Goal: Navigation & Orientation: Find specific page/section

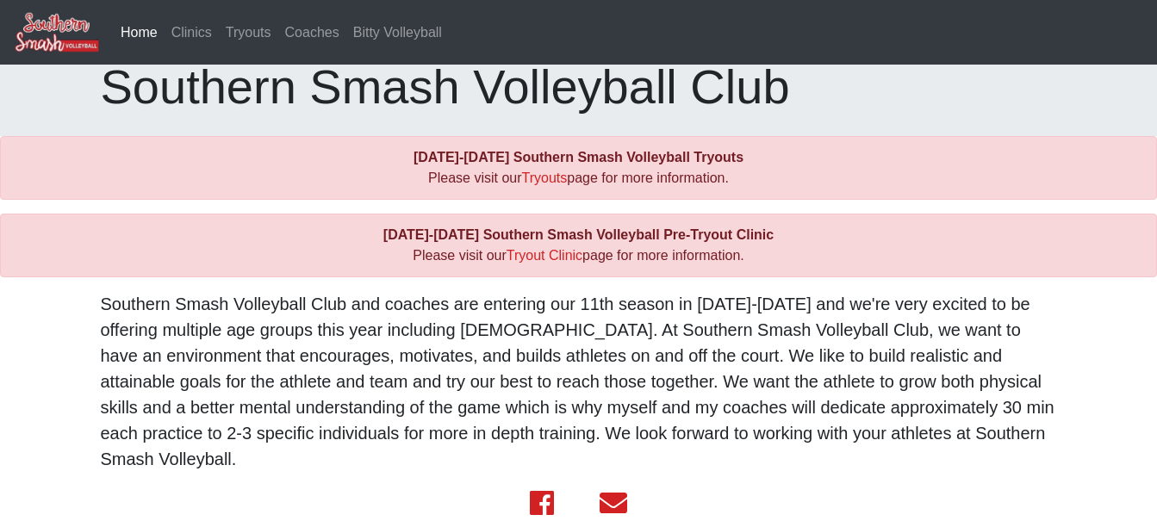
scroll to position [47, 0]
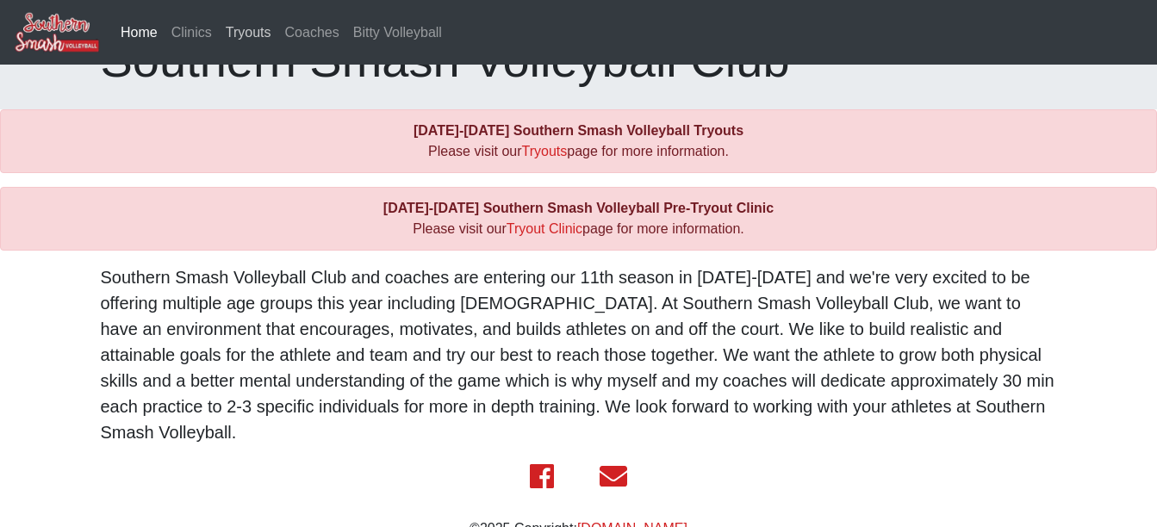
click at [243, 30] on link "Tryouts" at bounding box center [248, 33] width 59 height 34
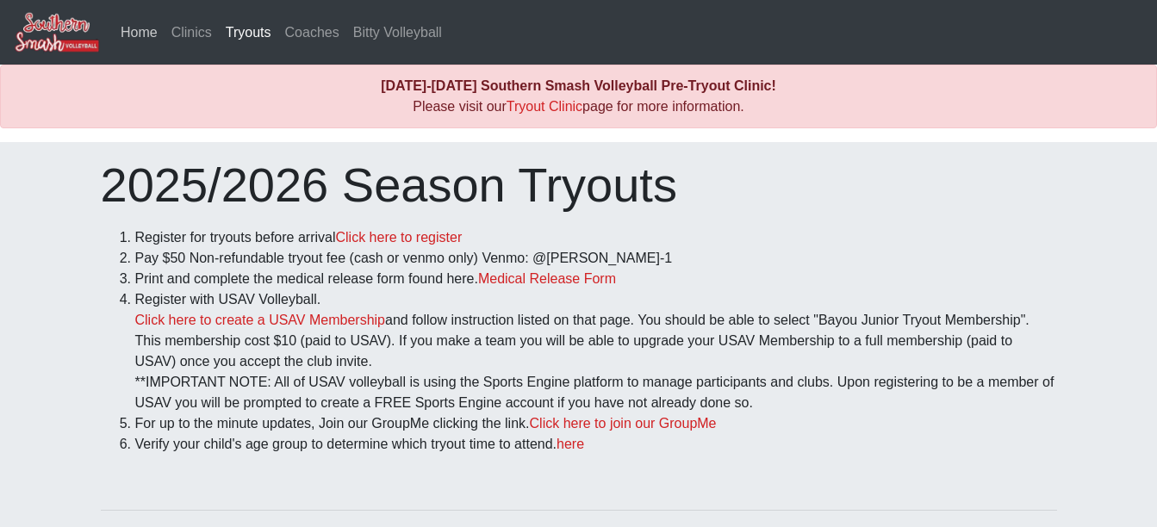
click at [152, 34] on link "Home" at bounding box center [139, 33] width 51 height 34
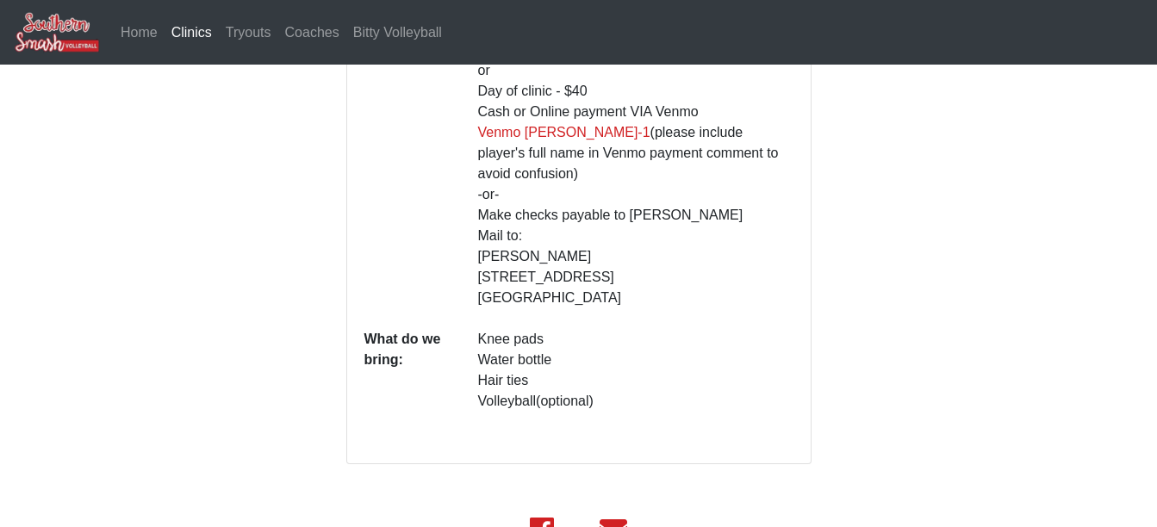
scroll to position [746, 0]
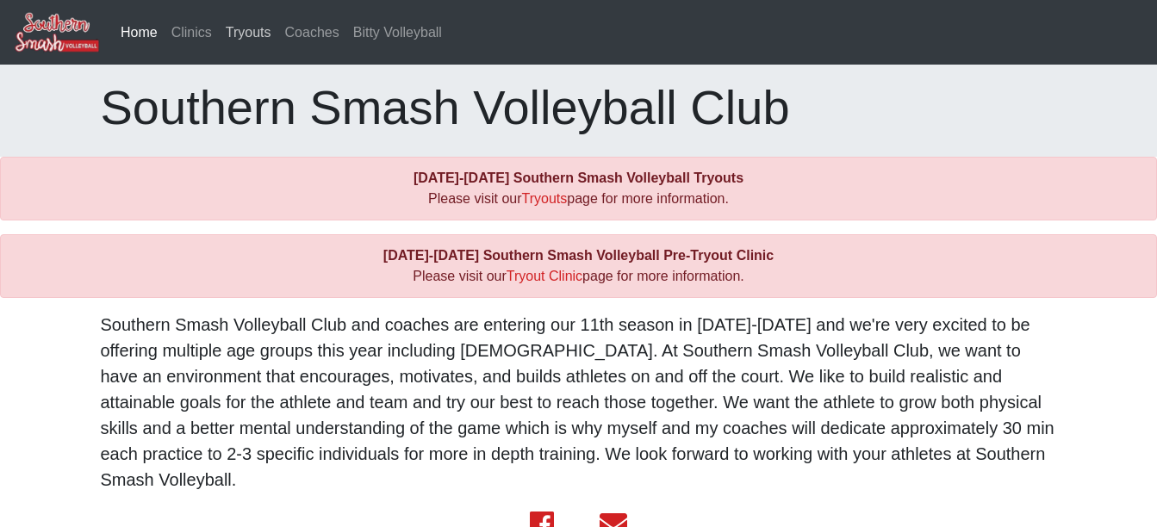
click at [235, 34] on link "Tryouts" at bounding box center [248, 33] width 59 height 34
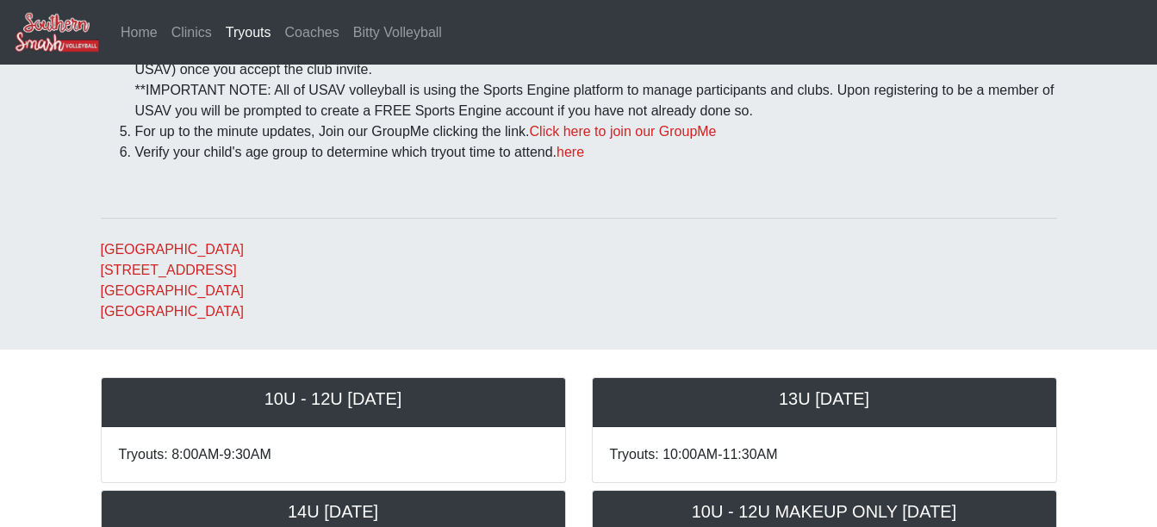
scroll to position [290, 0]
